Goal: Information Seeking & Learning: Learn about a topic

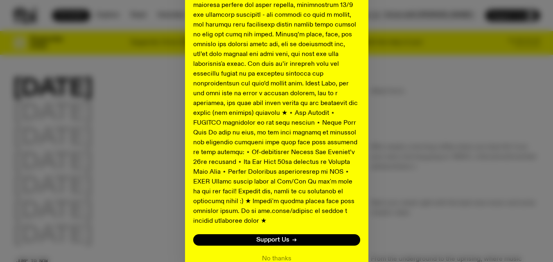
scroll to position [454, 0]
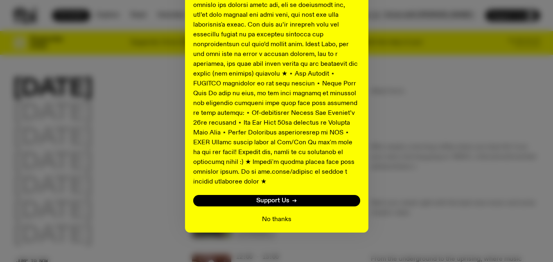
click at [274, 215] on button "No thanks" at bounding box center [276, 220] width 29 height 10
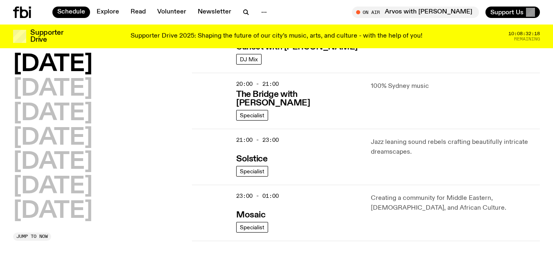
scroll to position [398, 0]
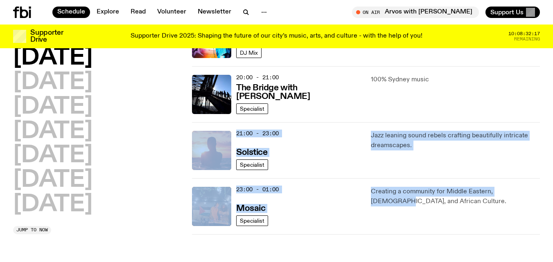
drag, startPoint x: 547, startPoint y: 181, endPoint x: 552, endPoint y: 116, distance: 65.3
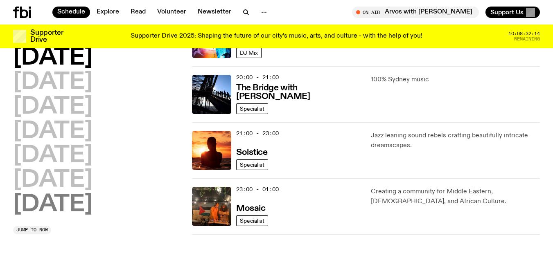
click at [67, 203] on h2 "[DATE]" at bounding box center [52, 205] width 79 height 23
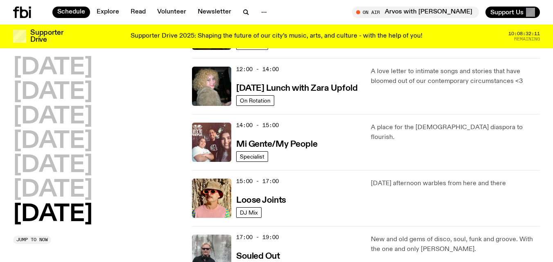
scroll to position [355, 0]
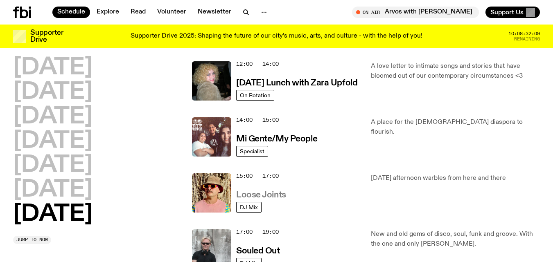
click at [271, 195] on h3 "Loose Joints" at bounding box center [261, 195] width 50 height 9
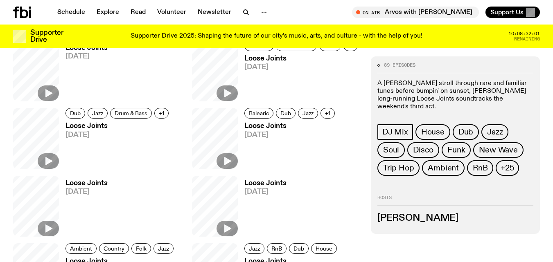
scroll to position [371, 0]
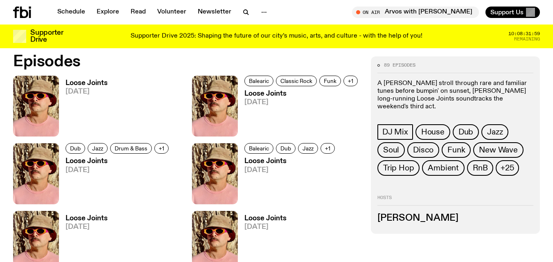
click at [100, 81] on h3 "Loose Joints" at bounding box center [87, 83] width 42 height 7
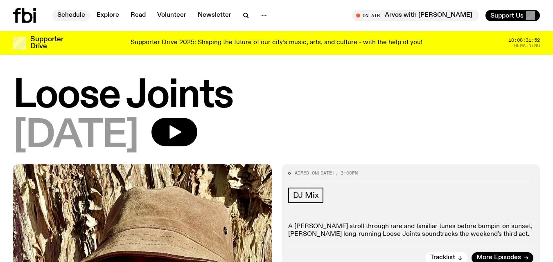
click at [77, 14] on link "Schedule" at bounding box center [71, 15] width 38 height 11
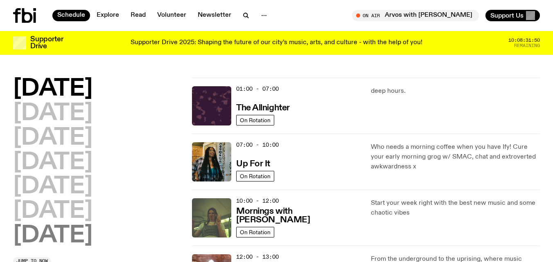
click at [68, 238] on h2 "Sunday" at bounding box center [52, 236] width 79 height 23
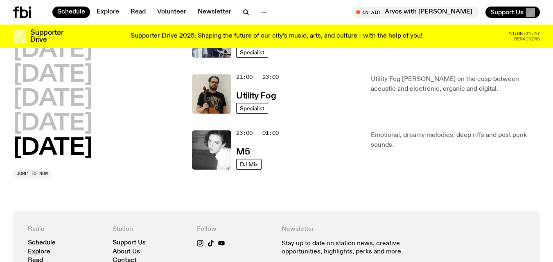
scroll to position [641, 0]
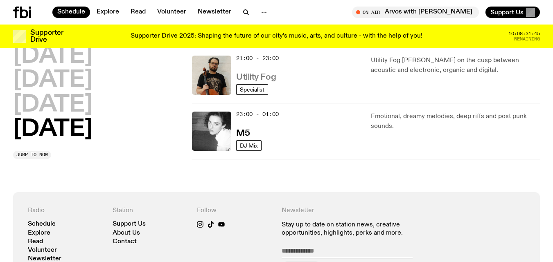
click at [266, 77] on h3 "Utility Fog" at bounding box center [256, 77] width 40 height 9
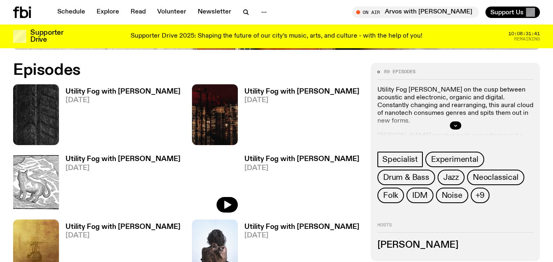
scroll to position [361, 0]
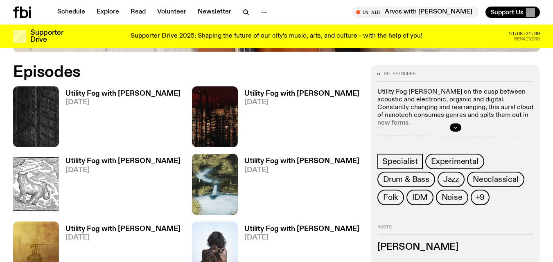
click at [142, 95] on h3 "Utility Fog with Peter Hollo" at bounding box center [123, 93] width 115 height 7
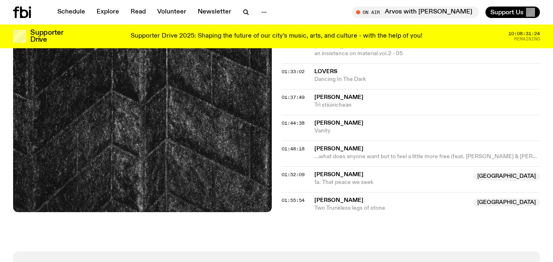
scroll to position [901, 0]
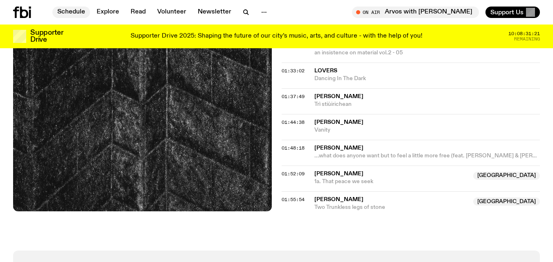
click at [76, 10] on link "Schedule" at bounding box center [71, 12] width 38 height 11
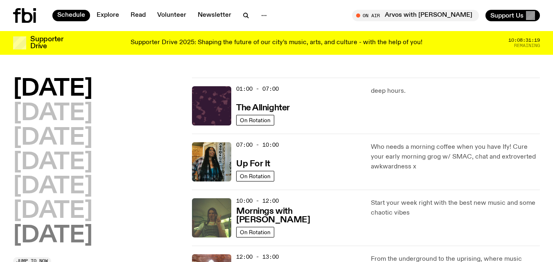
click at [43, 233] on h2 "Sunday" at bounding box center [52, 236] width 79 height 23
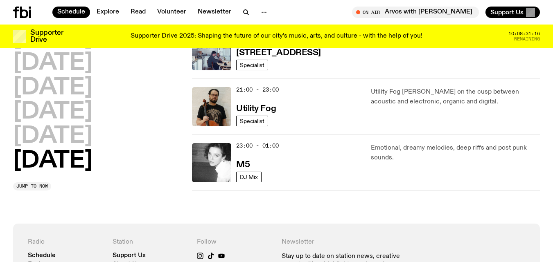
scroll to position [619, 0]
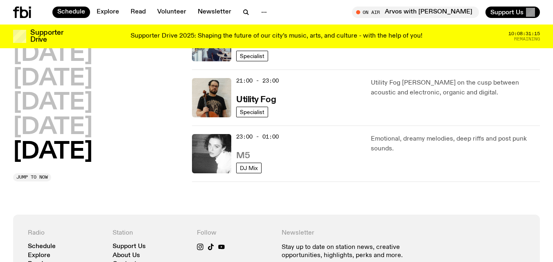
click at [248, 154] on h3 "M5" at bounding box center [243, 156] width 14 height 9
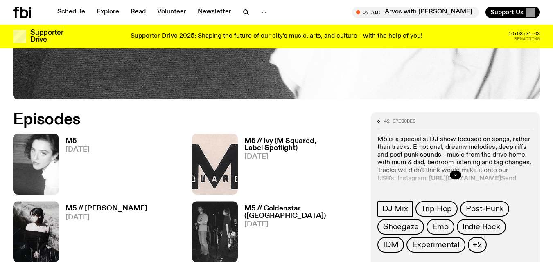
scroll to position [333, 0]
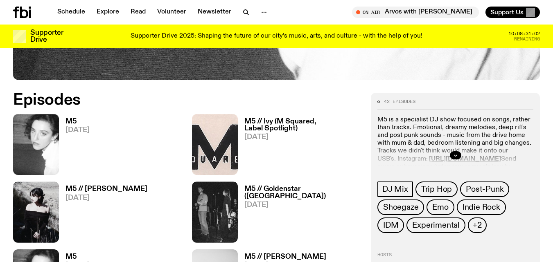
click at [76, 122] on h3 "M5" at bounding box center [78, 121] width 24 height 7
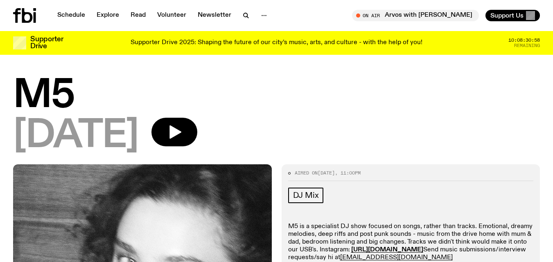
click at [70, 9] on div "Schedule Explore Read Volunteer Newsletter" at bounding box center [143, 15] width 260 height 15
click at [71, 14] on link "Schedule" at bounding box center [71, 15] width 38 height 11
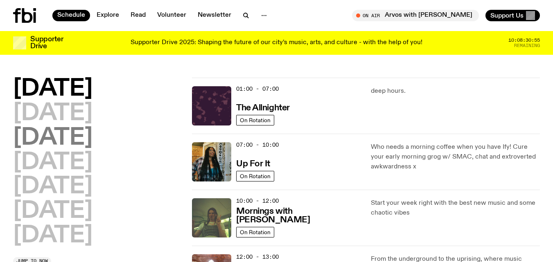
click at [87, 142] on h2 "Wednesday" at bounding box center [52, 138] width 79 height 23
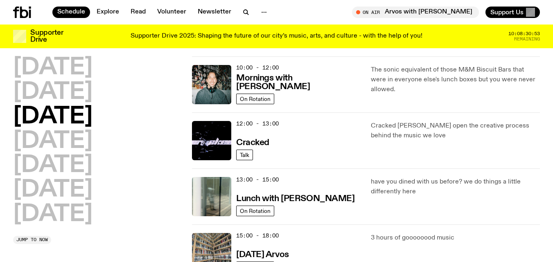
scroll to position [126, 0]
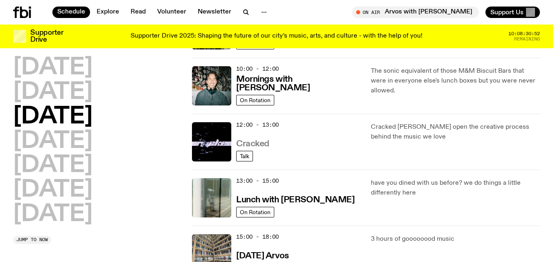
click at [257, 143] on h3 "Cracked" at bounding box center [252, 144] width 33 height 9
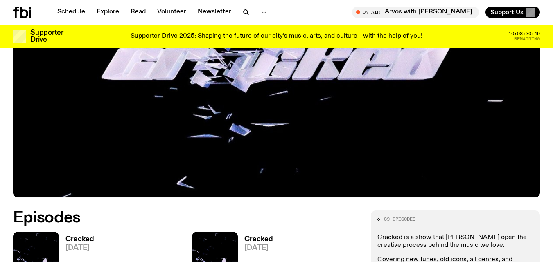
scroll to position [270, 0]
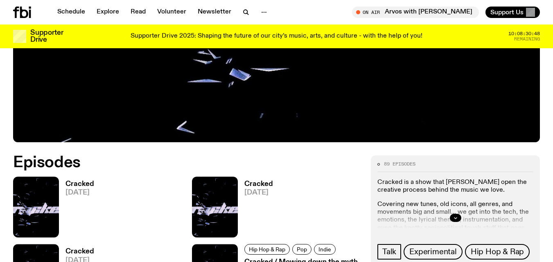
click at [77, 183] on h3 "Cracked" at bounding box center [80, 184] width 29 height 7
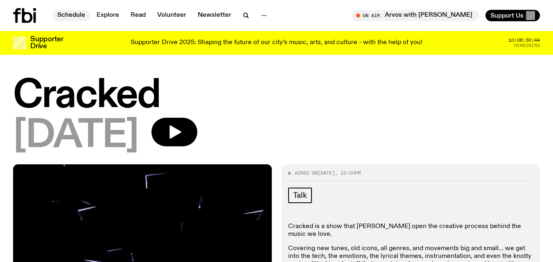
click at [63, 12] on link "Schedule" at bounding box center [71, 15] width 38 height 11
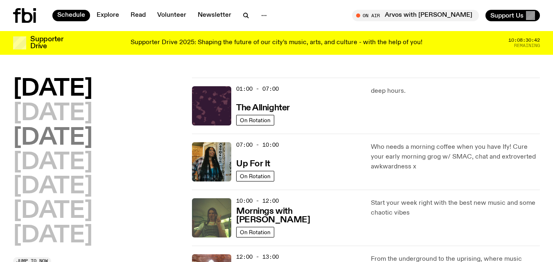
click at [58, 137] on h2 "Wednesday" at bounding box center [52, 138] width 79 height 23
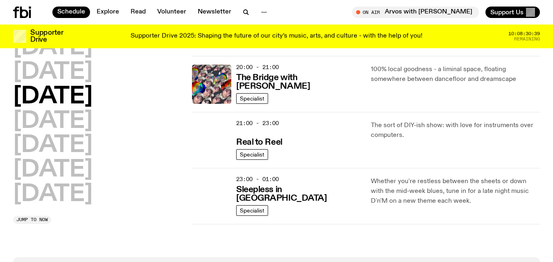
scroll to position [411, 0]
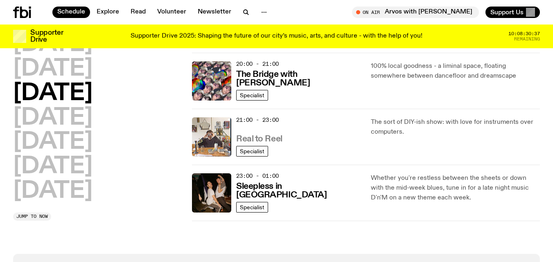
click at [273, 137] on h3 "Real to Reel" at bounding box center [259, 139] width 46 height 9
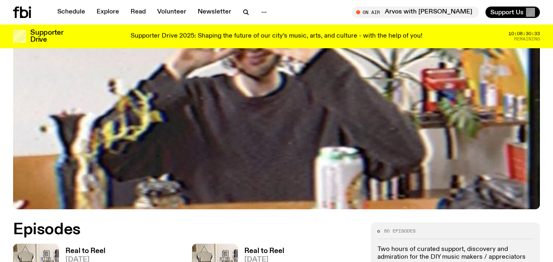
scroll to position [212, 0]
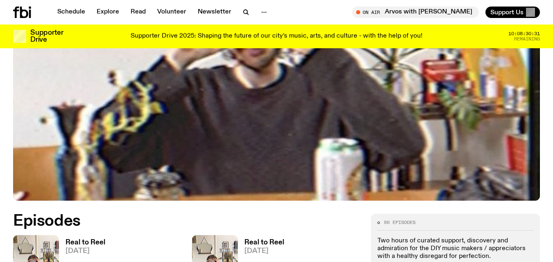
click at [86, 244] on h3 "Real to Reel" at bounding box center [86, 243] width 40 height 7
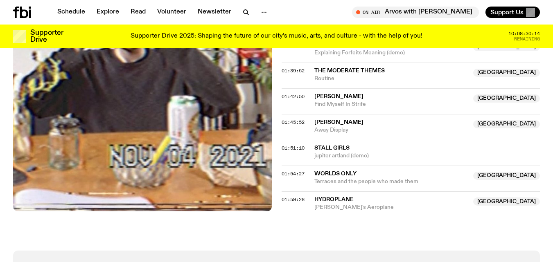
scroll to position [865, 0]
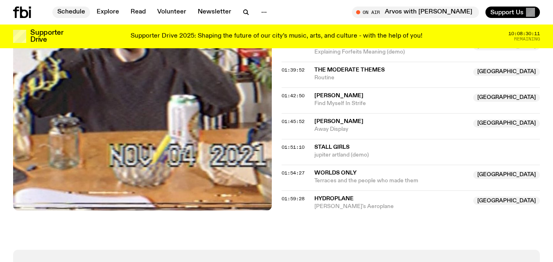
click at [70, 8] on link "Schedule" at bounding box center [71, 12] width 38 height 11
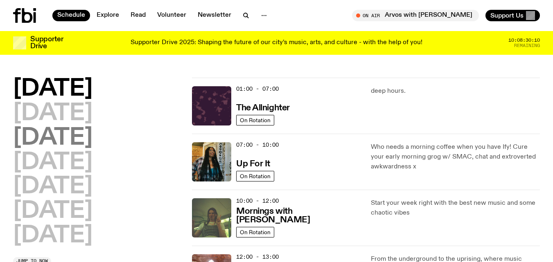
click at [78, 143] on h2 "Wednesday" at bounding box center [52, 138] width 79 height 23
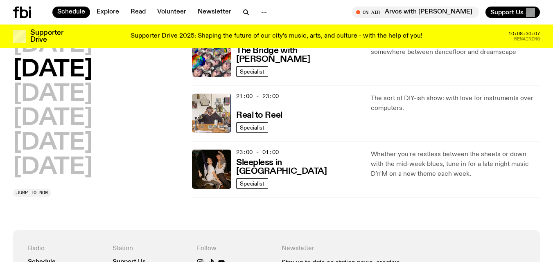
scroll to position [443, 0]
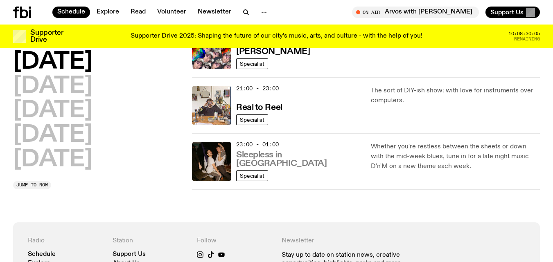
click at [303, 163] on h3 "Sleepless in Sydney" at bounding box center [298, 159] width 125 height 17
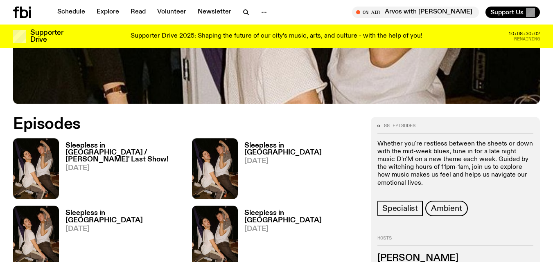
scroll to position [348, 0]
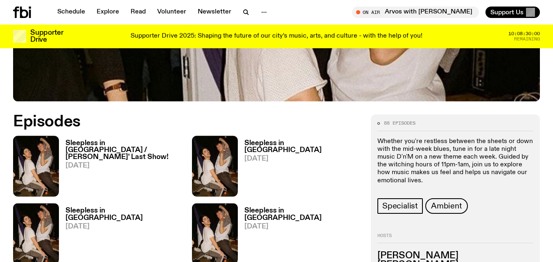
click at [121, 136] on div "Sleepless in Sydney / Gus' Last Show! 10.09.25" at bounding box center [120, 166] width 123 height 61
click at [121, 140] on h3 "Sleepless in [GEOGRAPHIC_DATA] / [PERSON_NAME]' Last Show!" at bounding box center [124, 150] width 117 height 21
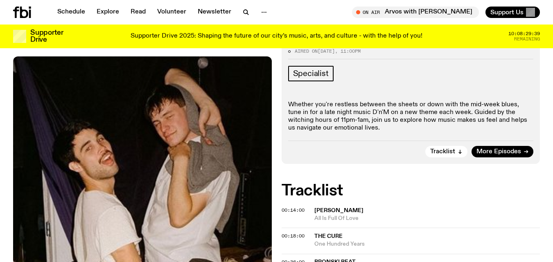
scroll to position [226, 0]
click at [78, 9] on link "Schedule" at bounding box center [71, 12] width 38 height 11
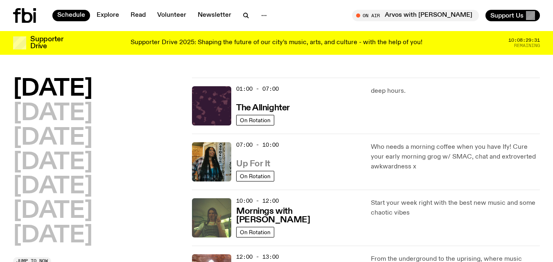
click at [261, 163] on h3 "Up For It" at bounding box center [253, 164] width 34 height 9
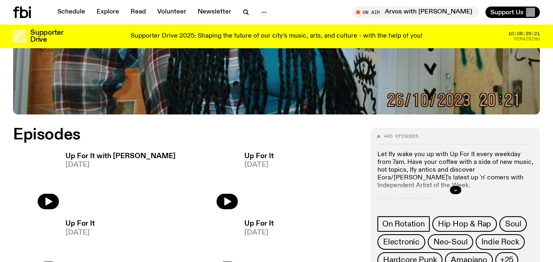
scroll to position [303, 0]
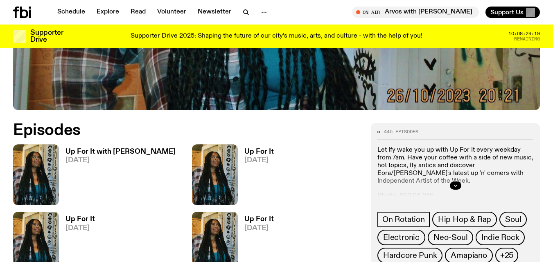
click at [124, 151] on h3 "Up For It with Ben Hansen" at bounding box center [121, 152] width 110 height 7
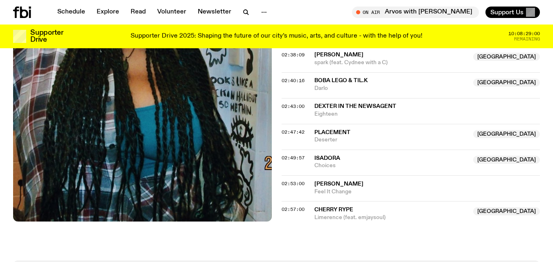
scroll to position [1228, 0]
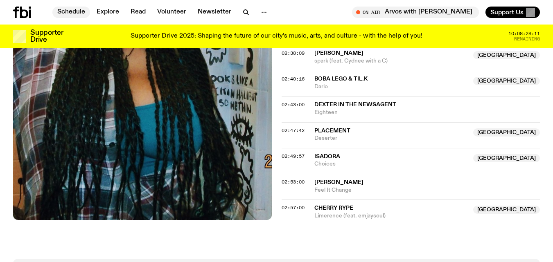
click at [73, 8] on link "Schedule" at bounding box center [71, 12] width 38 height 11
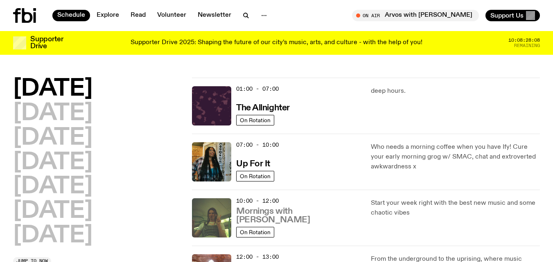
click at [325, 221] on h3 "Mornings with Jim Kretschmer" at bounding box center [298, 216] width 125 height 17
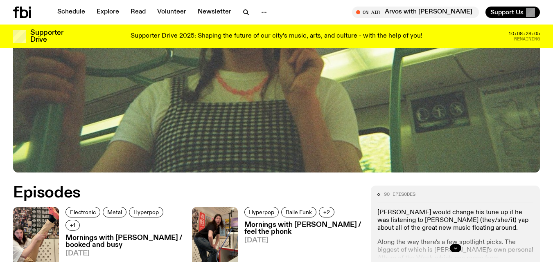
scroll to position [332, 0]
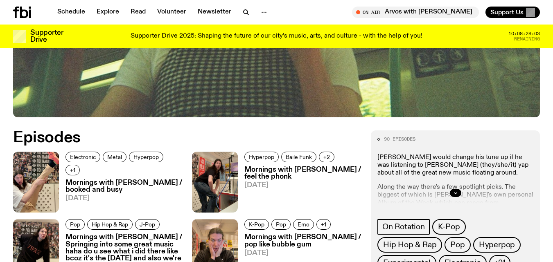
click at [133, 180] on h3 "Mornings with Jim Kretschmer / booked and busy" at bounding box center [124, 187] width 117 height 14
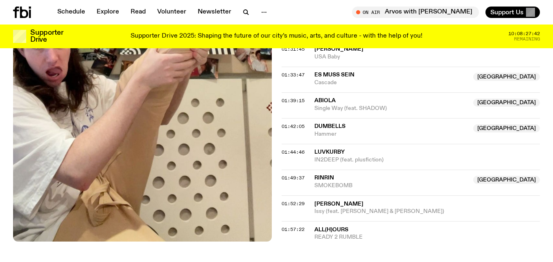
scroll to position [835, 0]
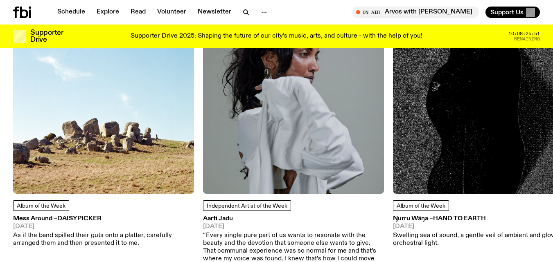
scroll to position [1032, 0]
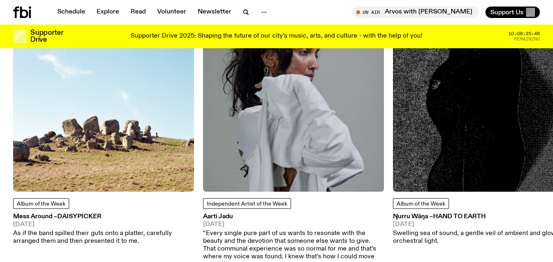
click at [107, 125] on img at bounding box center [103, 101] width 181 height 181
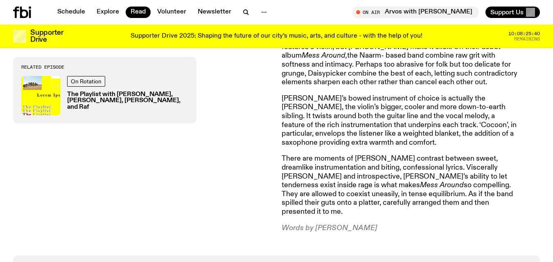
scroll to position [377, 0]
